Goal: Check status

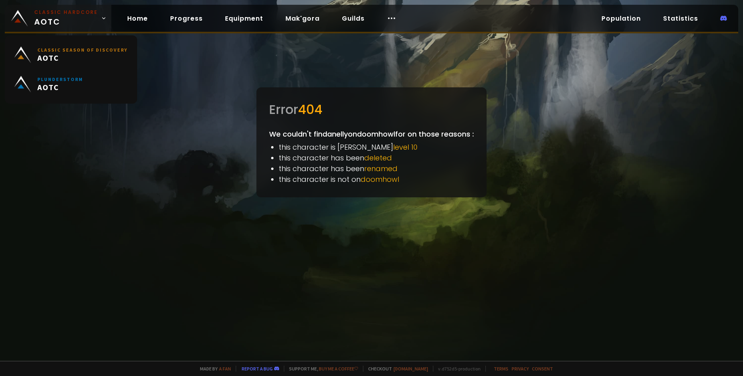
click at [75, 19] on span "Classic Hardcore AOTC" at bounding box center [66, 18] width 64 height 19
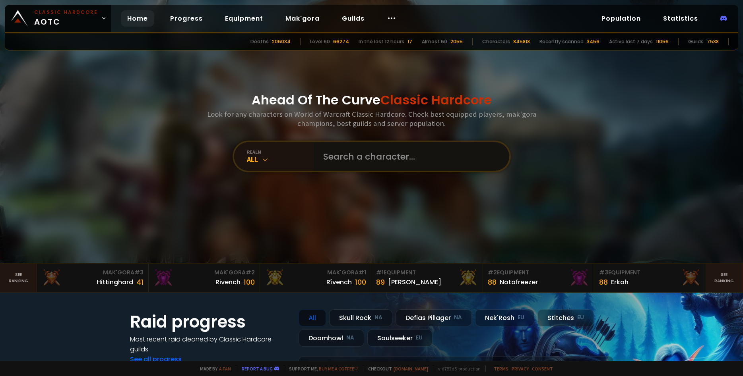
click at [375, 154] on input "text" at bounding box center [408, 156] width 181 height 29
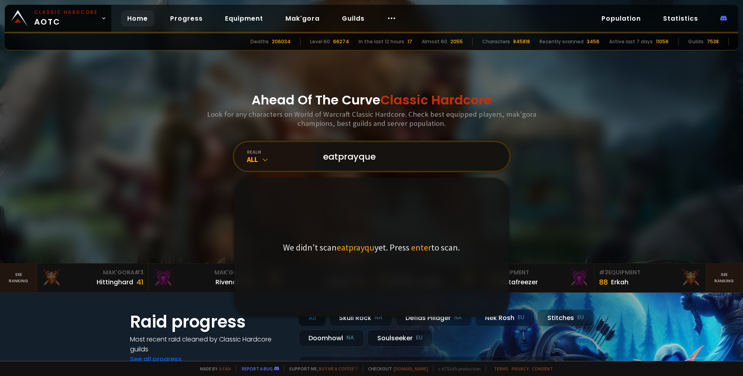
type input "eatprayquef"
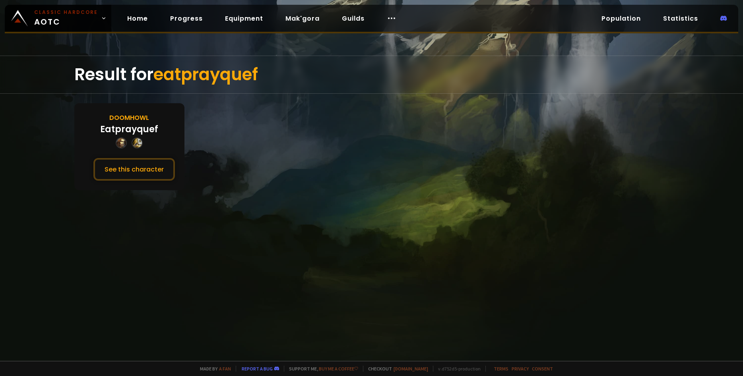
click at [136, 130] on div "Eatprayquef" at bounding box center [129, 129] width 58 height 13
click at [135, 164] on button "See this character" at bounding box center [133, 169] width 81 height 23
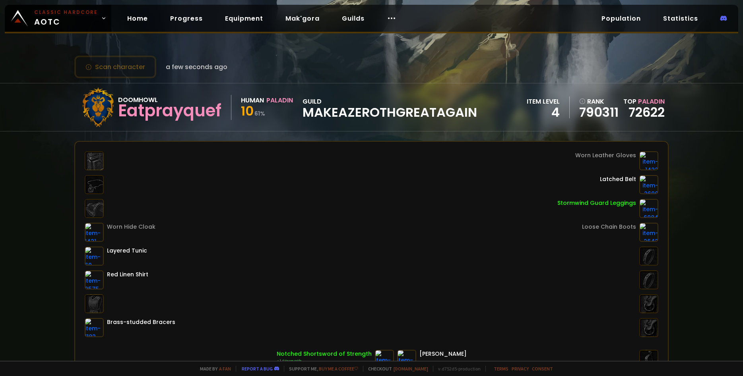
click at [259, 114] on small "61 %" at bounding box center [259, 114] width 11 height 8
